Goal: Check status

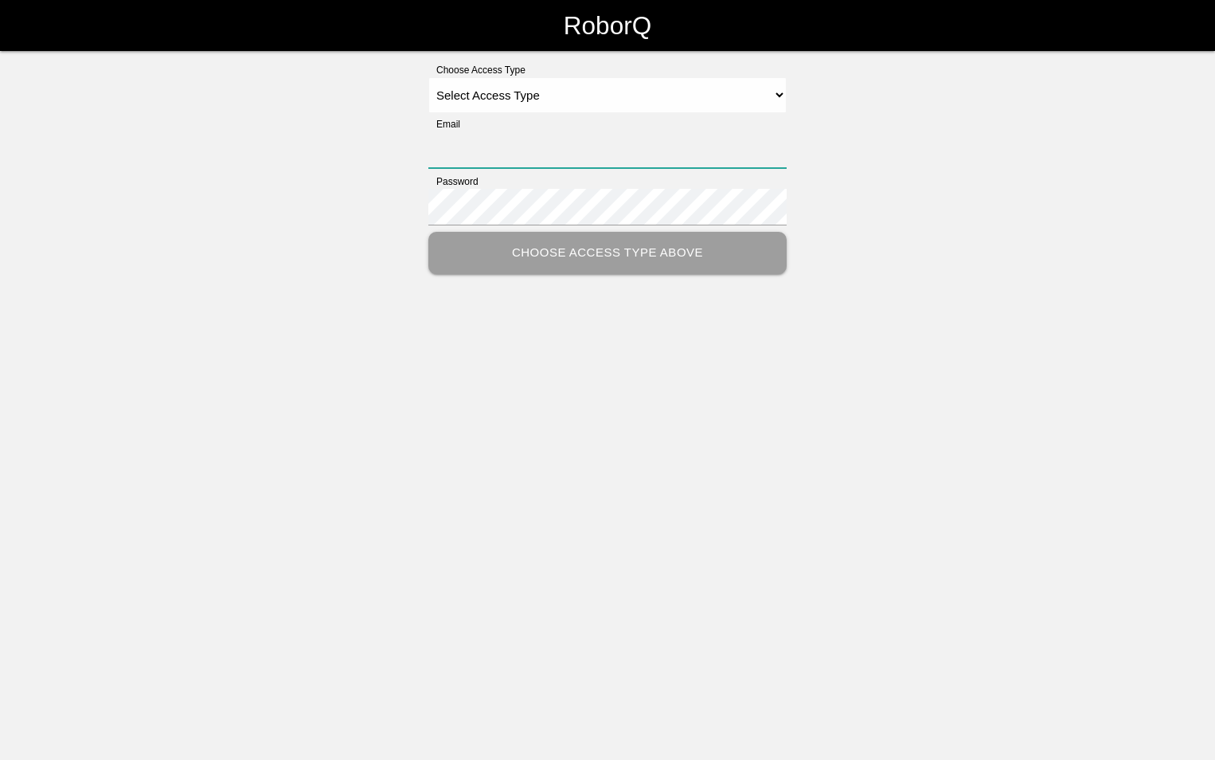
type input "[PERSON_NAME][EMAIL_ADDRESS][PERSON_NAME][DOMAIN_NAME]"
click at [774, 92] on select "Select Access Type Admin Customer Supervisor Worker" at bounding box center [607, 95] width 358 height 36
select select "Customer"
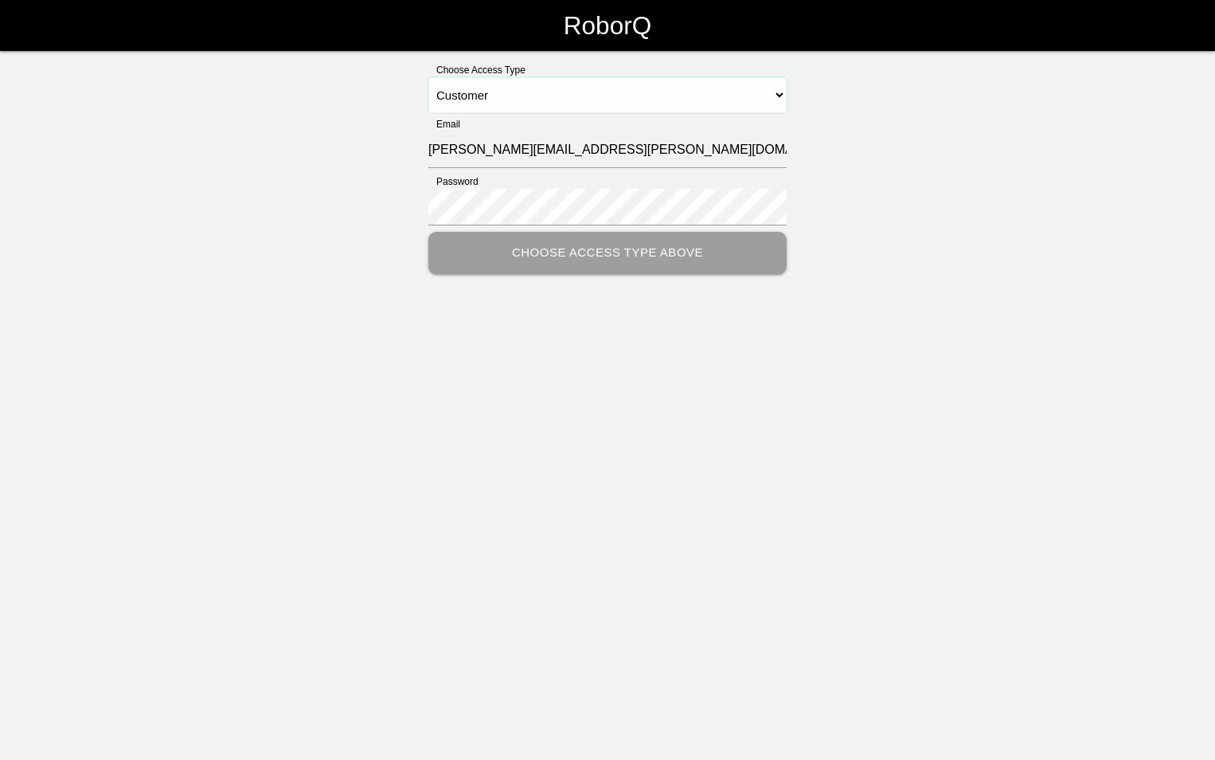
click at [428, 77] on select "Select Access Type Admin Customer Supervisor Worker" at bounding box center [607, 95] width 358 height 36
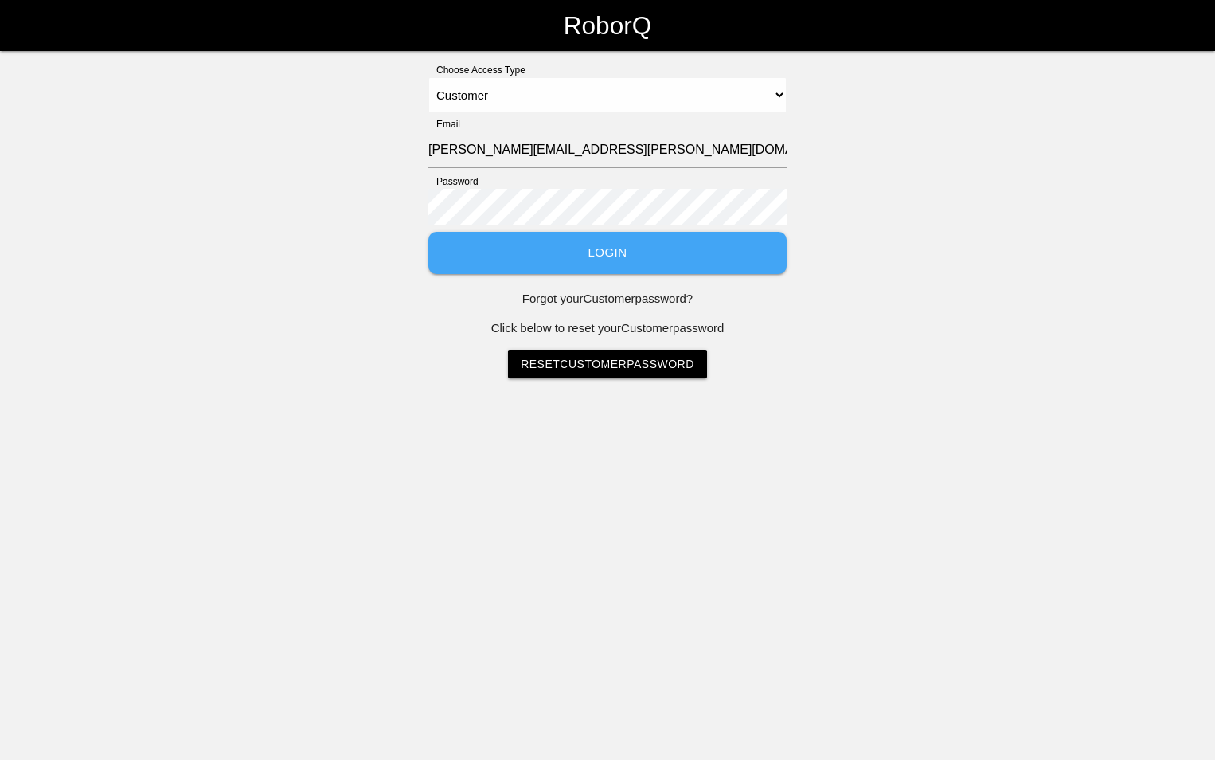
click at [625, 258] on button "Login" at bounding box center [607, 253] width 358 height 42
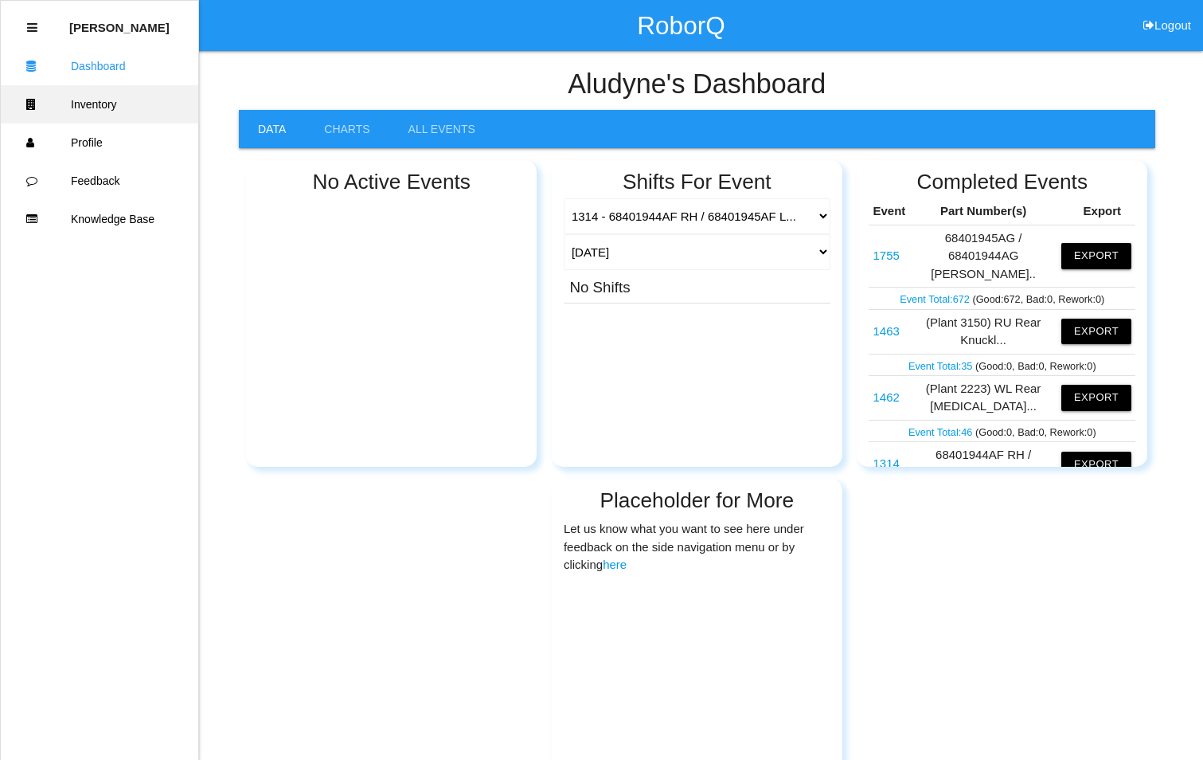
click at [119, 102] on link "Inventory" at bounding box center [100, 104] width 198 height 38
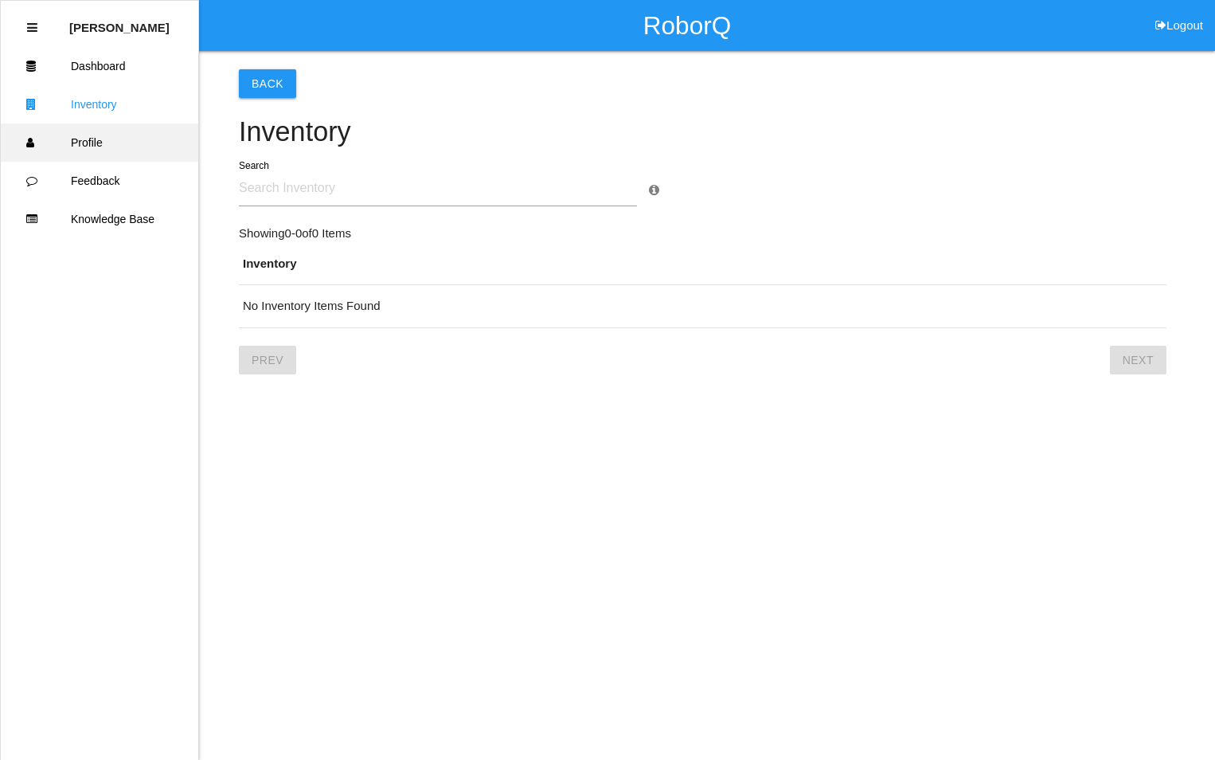
click at [107, 136] on link "Profile" at bounding box center [100, 142] width 198 height 38
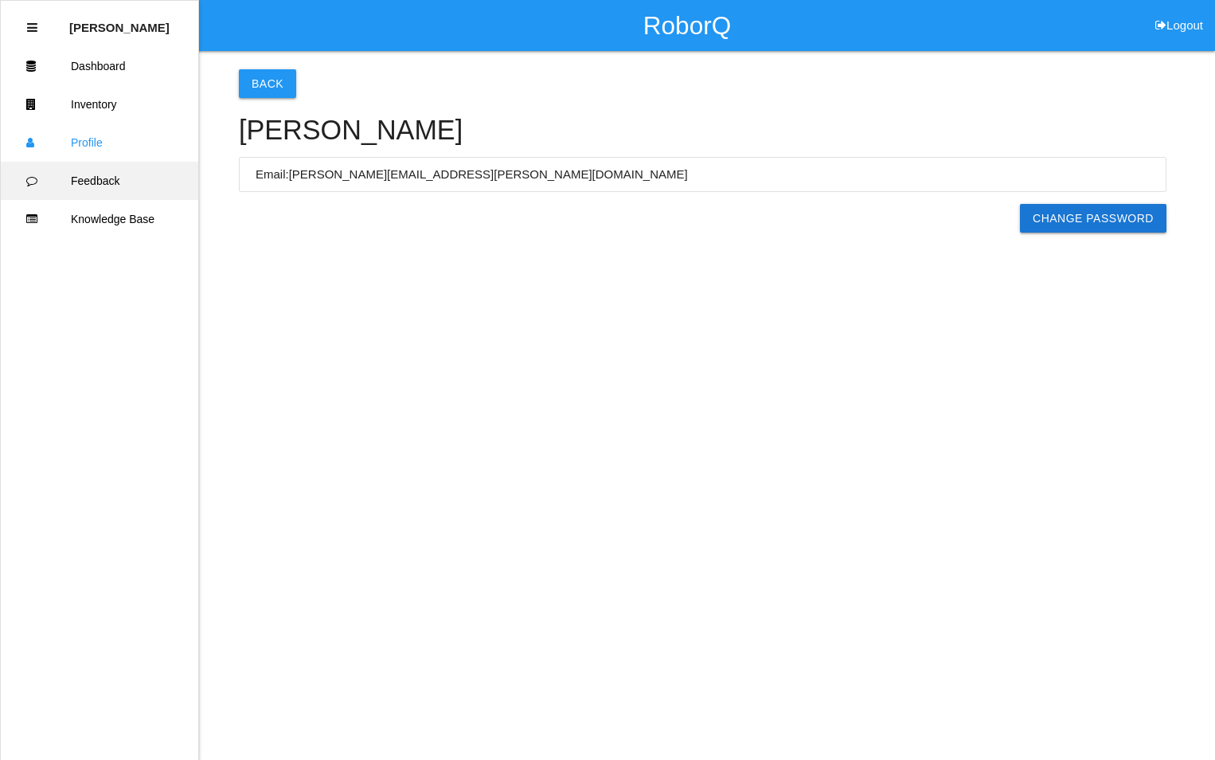
click at [105, 178] on link "Feedback" at bounding box center [100, 181] width 198 height 38
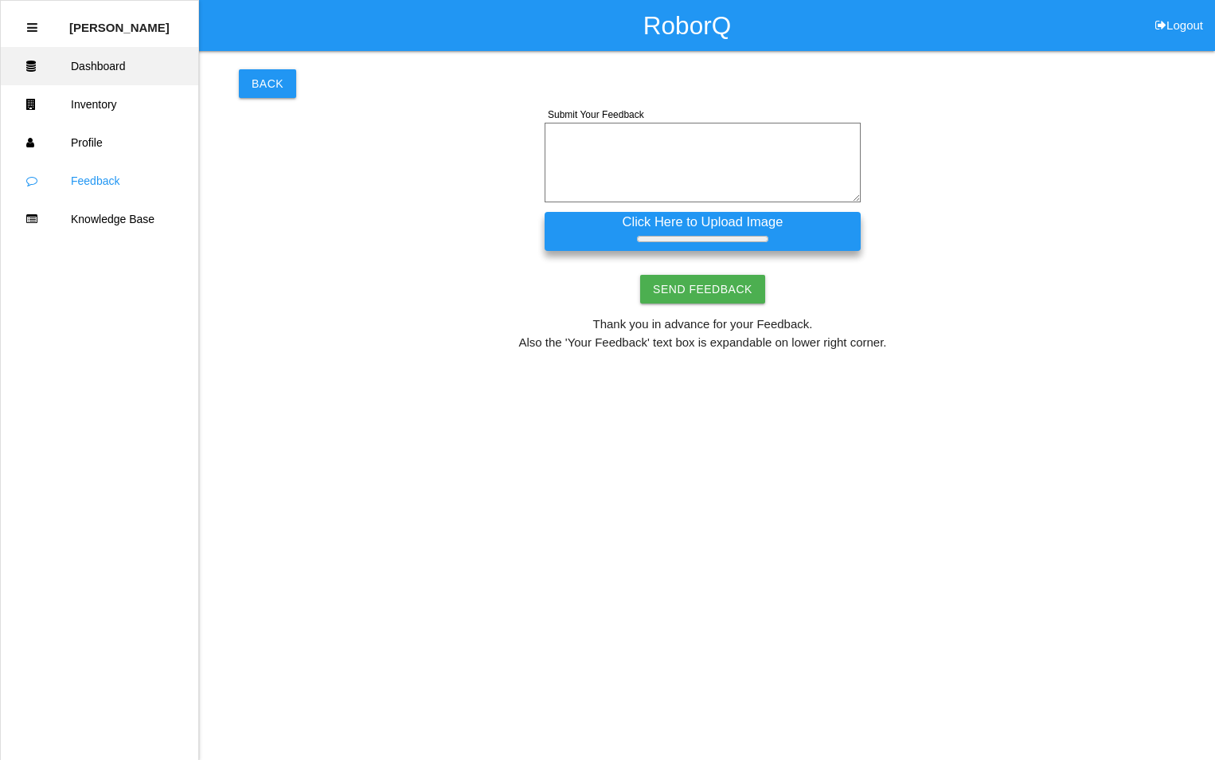
click at [131, 65] on link "Dashboard" at bounding box center [100, 66] width 198 height 38
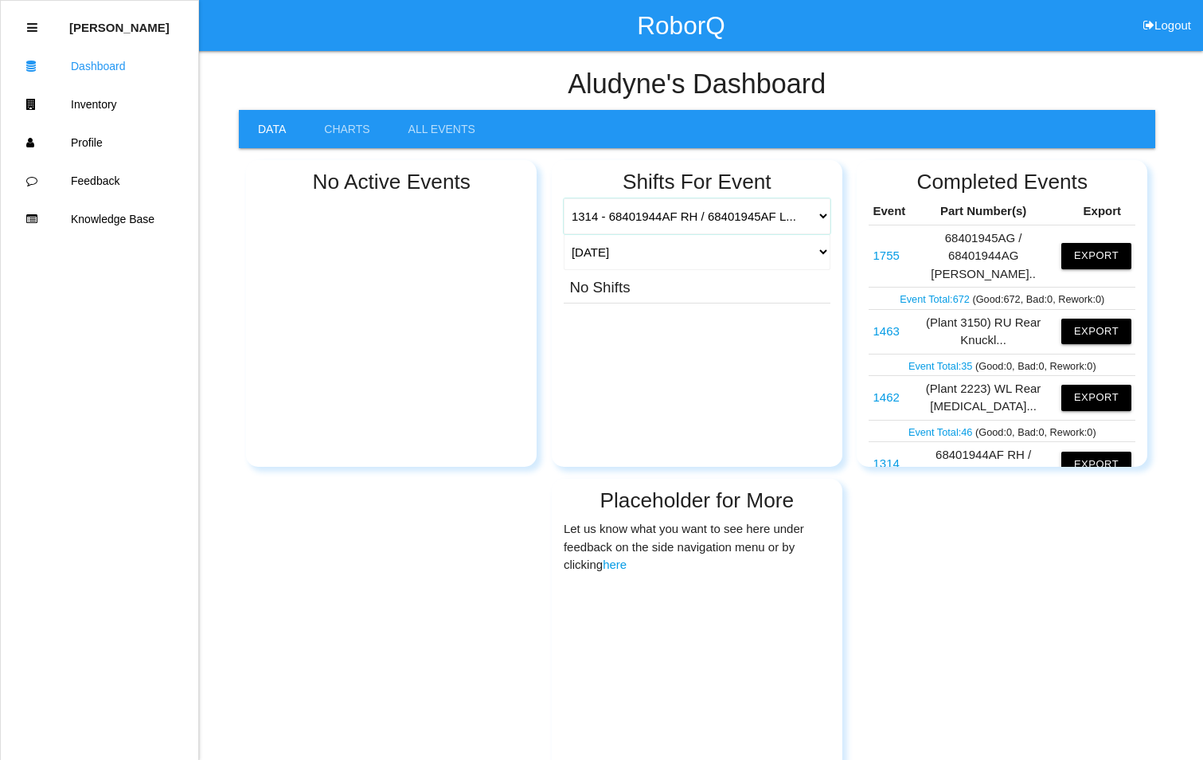
click at [826, 218] on select "1314 - 68401944AF RH / 68401945AF L... 1289 - 68401945AF / 68401944AF 1462 - (P…" at bounding box center [697, 216] width 267 height 36
select select "63c7f6bf7e7cd8001446b806"
click at [564, 198] on select "1314 - 68401944AF RH / 68401945AF L... 1289 - 68401945AF / 68401944AF 1462 - (P…" at bounding box center [697, 216] width 267 height 36
click at [1164, 12] on button "Logout" at bounding box center [1168, 6] width 72 height 12
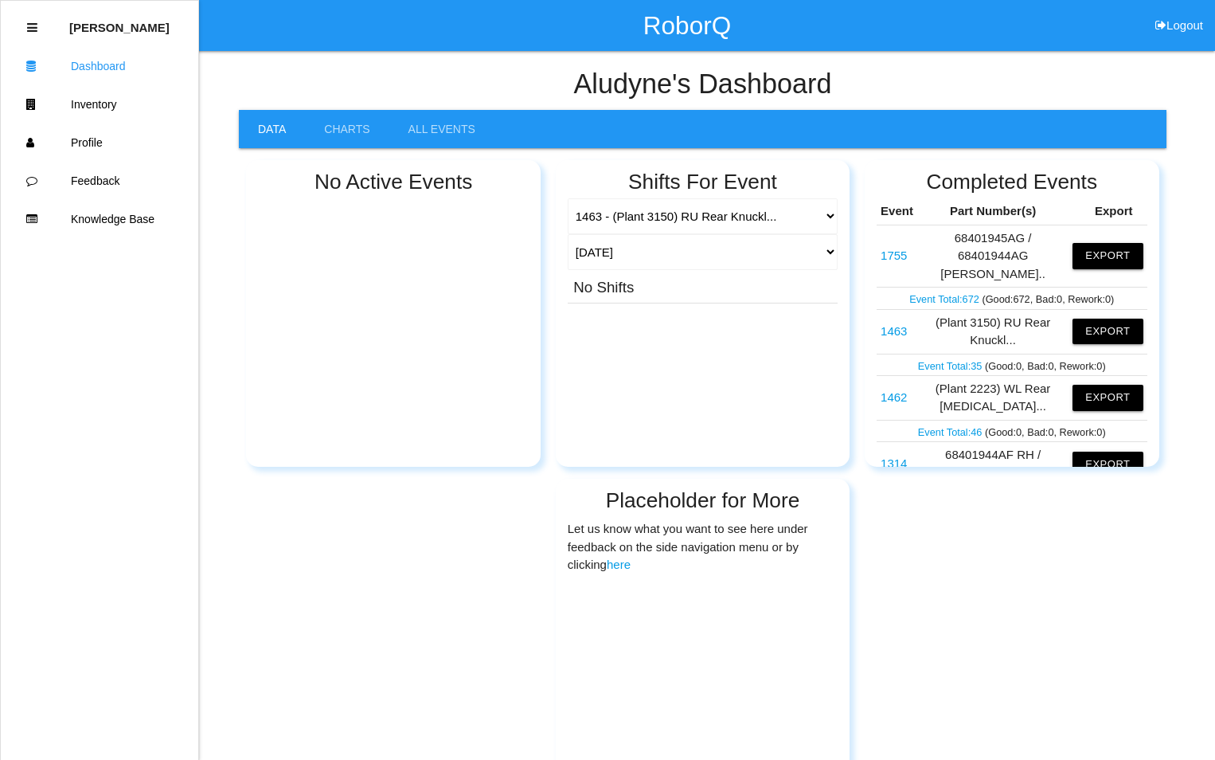
select select "Customer"
